Goal: Navigation & Orientation: Find specific page/section

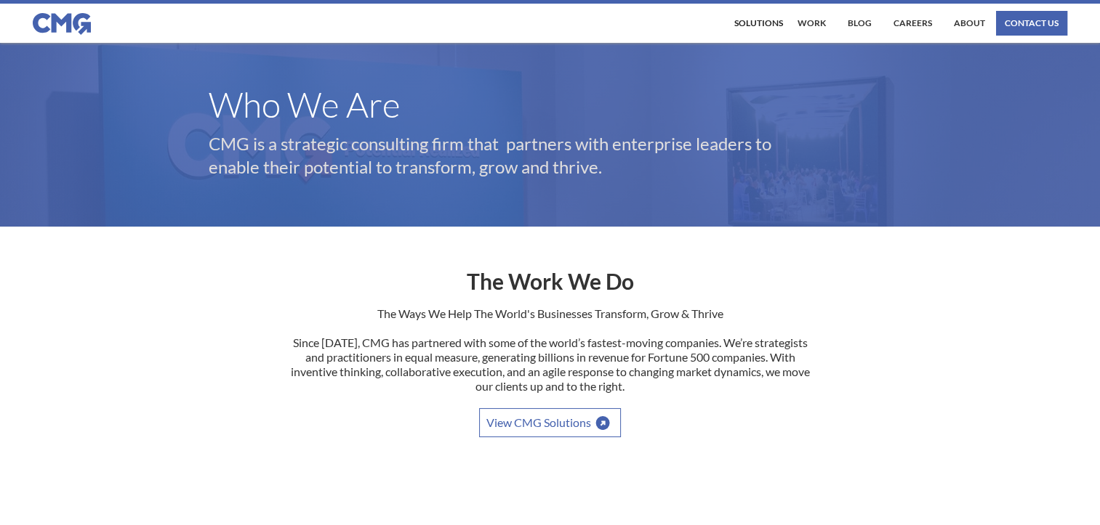
click at [561, 423] on link "View CMG Solutions" at bounding box center [550, 422] width 142 height 29
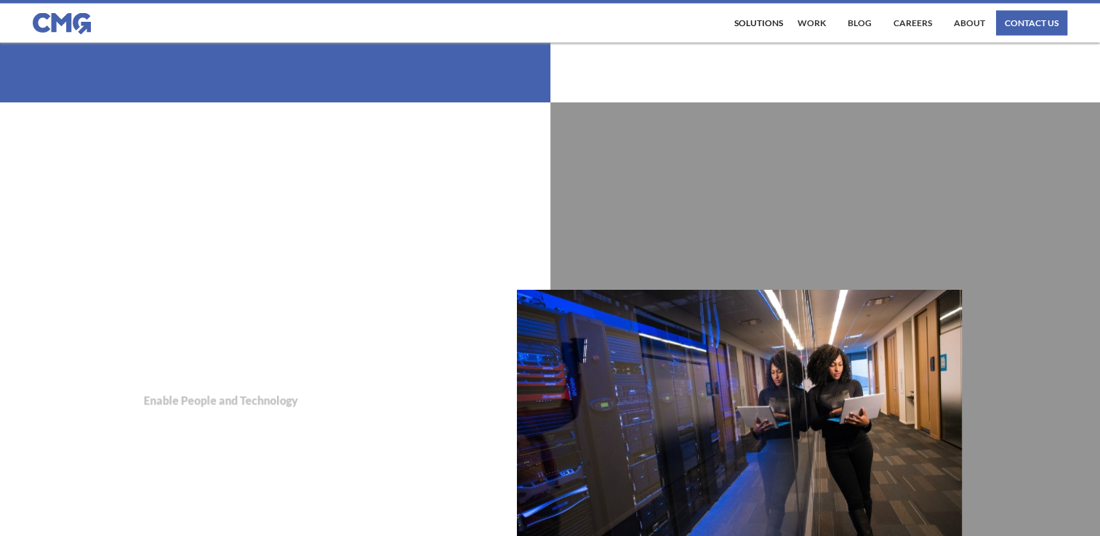
scroll to position [3364, 0]
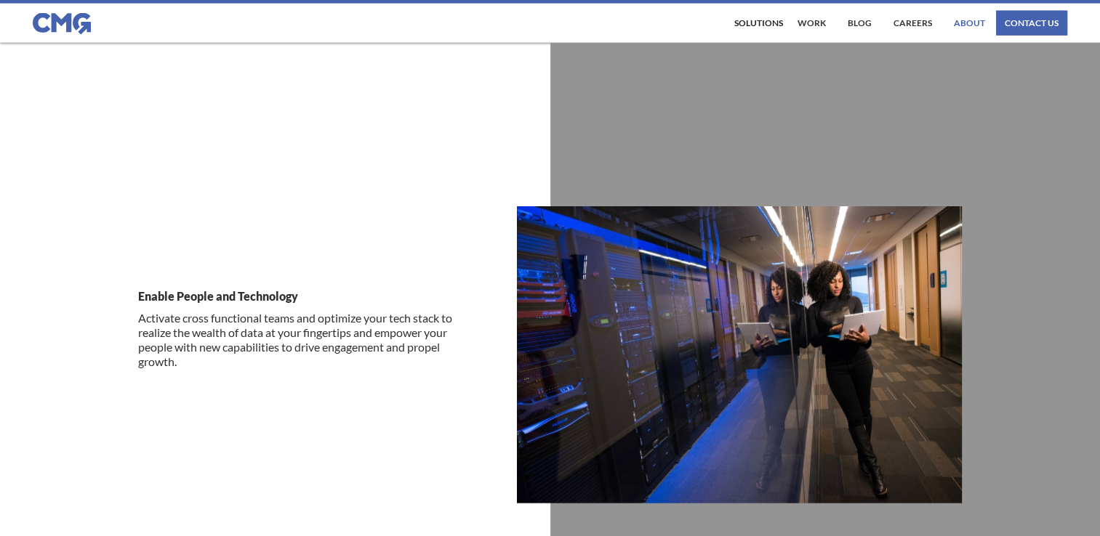
click at [977, 29] on link "About" at bounding box center [969, 23] width 39 height 25
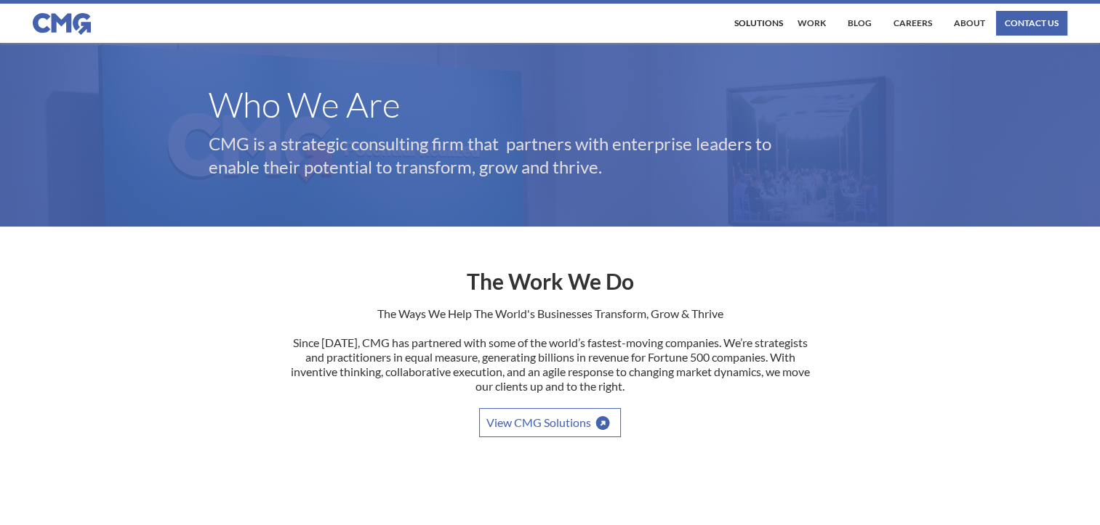
click at [581, 427] on link "View CMG Solutions" at bounding box center [550, 422] width 142 height 29
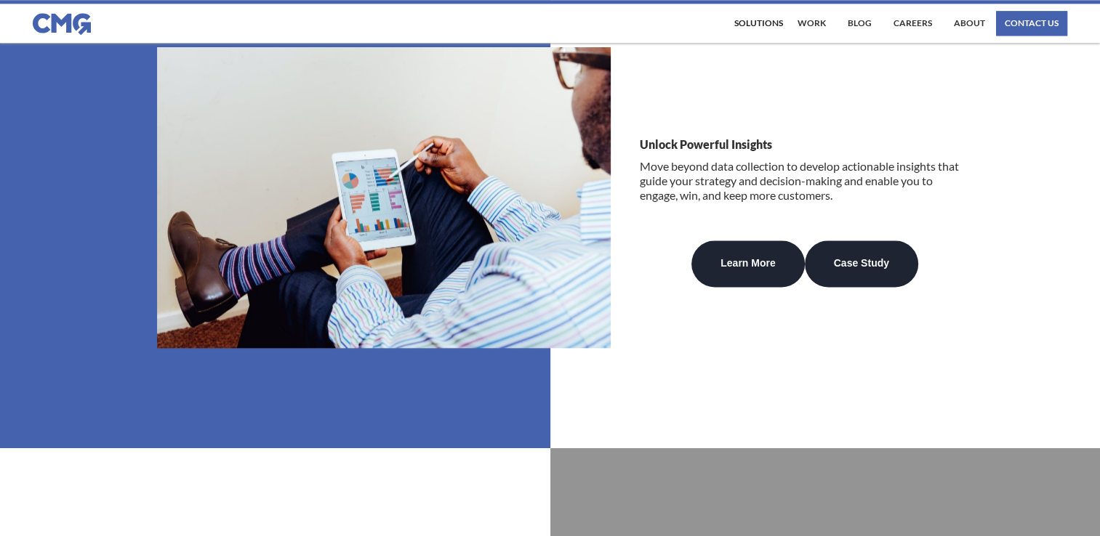
scroll to position [2220, 0]
